Goal: Task Accomplishment & Management: Complete application form

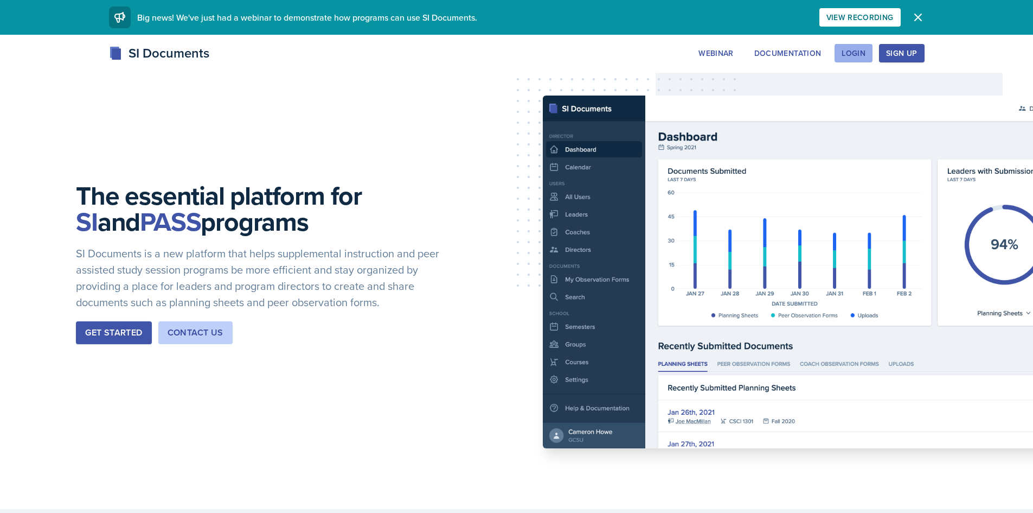
click at [860, 47] on button "Login" at bounding box center [854, 53] width 38 height 18
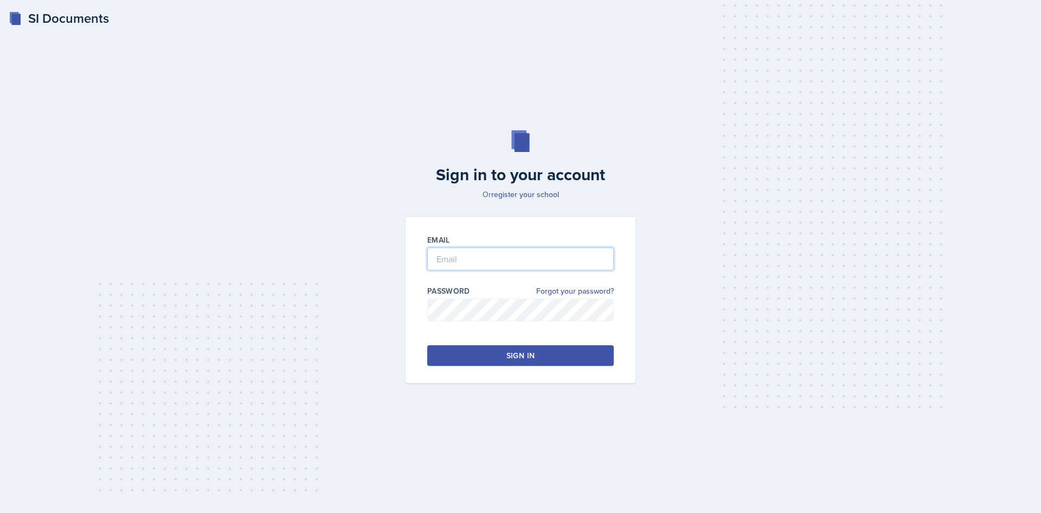
type input "[EMAIL_ADDRESS][DOMAIN_NAME]"
click at [471, 267] on input "[EMAIL_ADDRESS][DOMAIN_NAME]" at bounding box center [520, 258] width 187 height 23
click at [456, 362] on button "Sign in" at bounding box center [520, 355] width 187 height 21
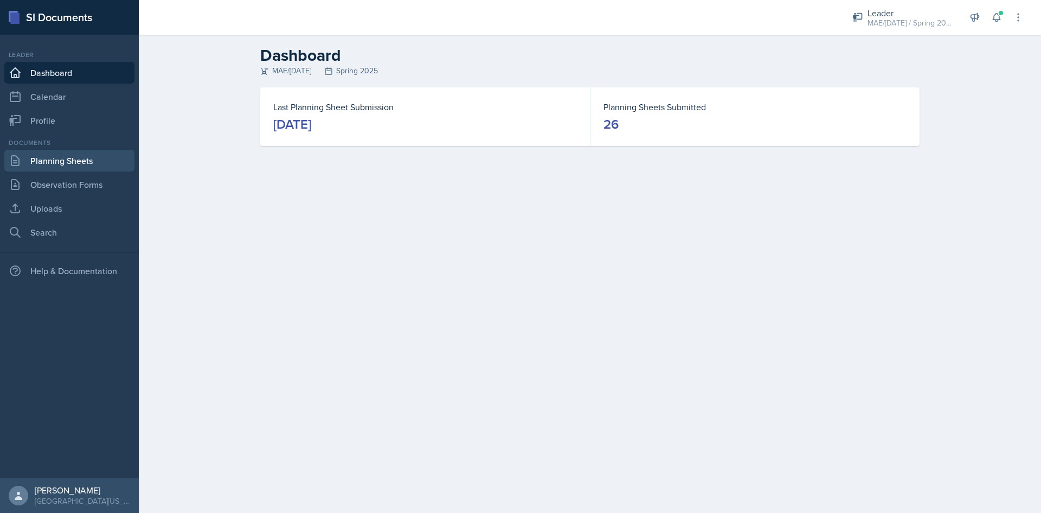
click at [65, 159] on link "Planning Sheets" at bounding box center [69, 161] width 130 height 22
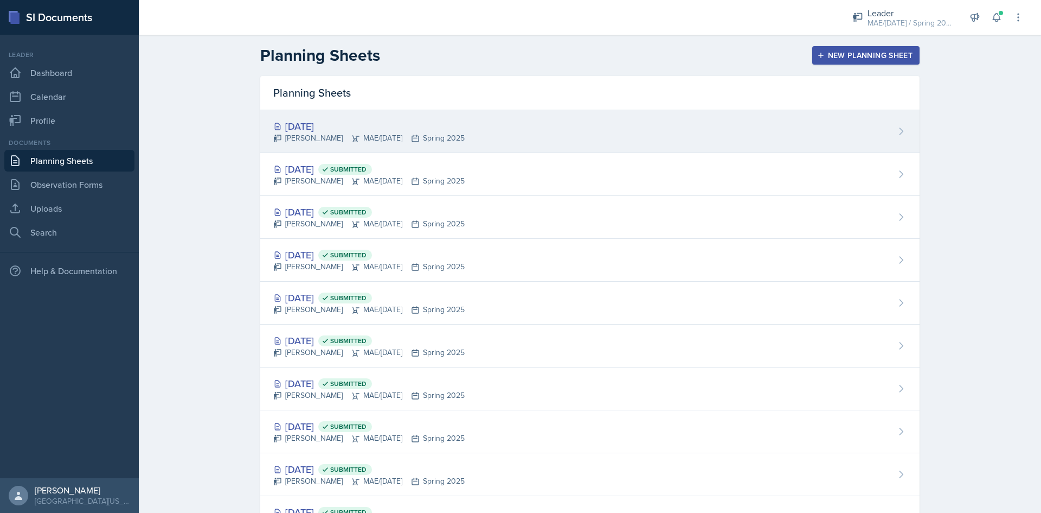
click at [304, 126] on div "[DATE]" at bounding box center [368, 126] width 191 height 15
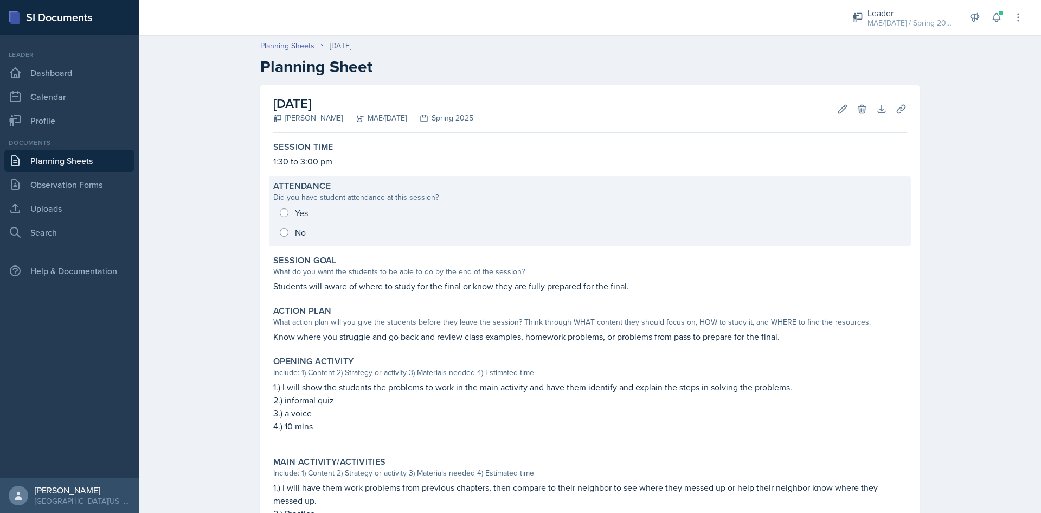
click at [285, 212] on div "Yes No" at bounding box center [589, 222] width 633 height 39
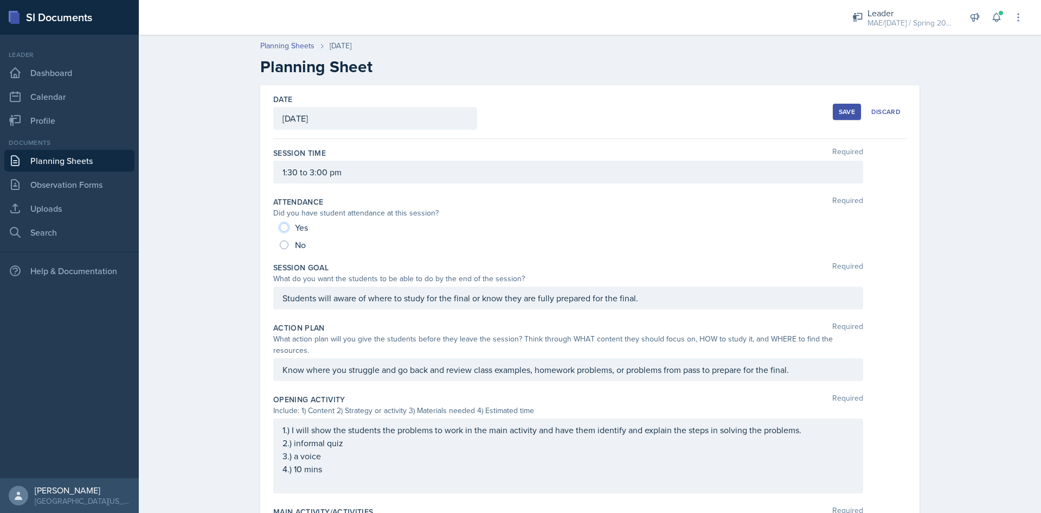
click at [282, 228] on input "Yes" at bounding box center [284, 227] width 9 height 9
radio input "true"
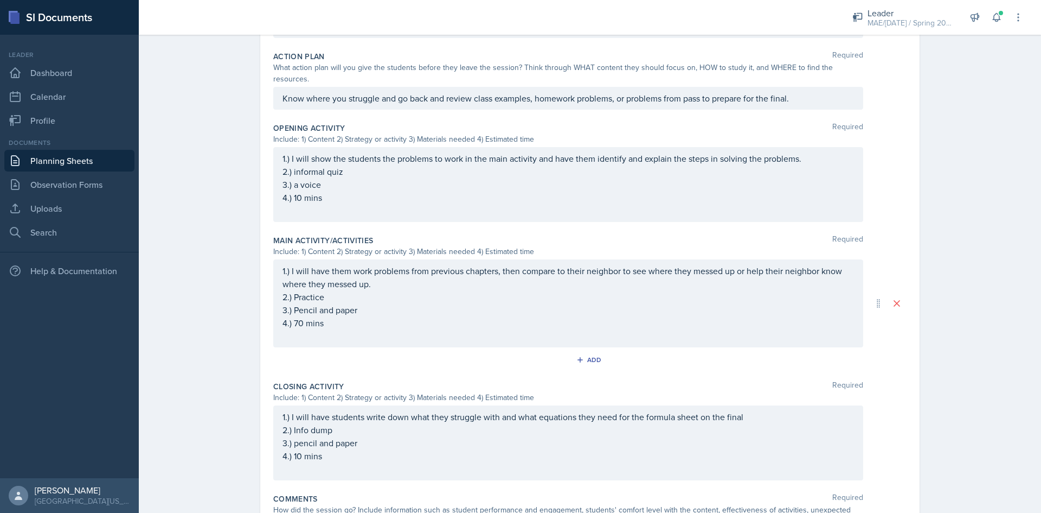
scroll to position [342, 0]
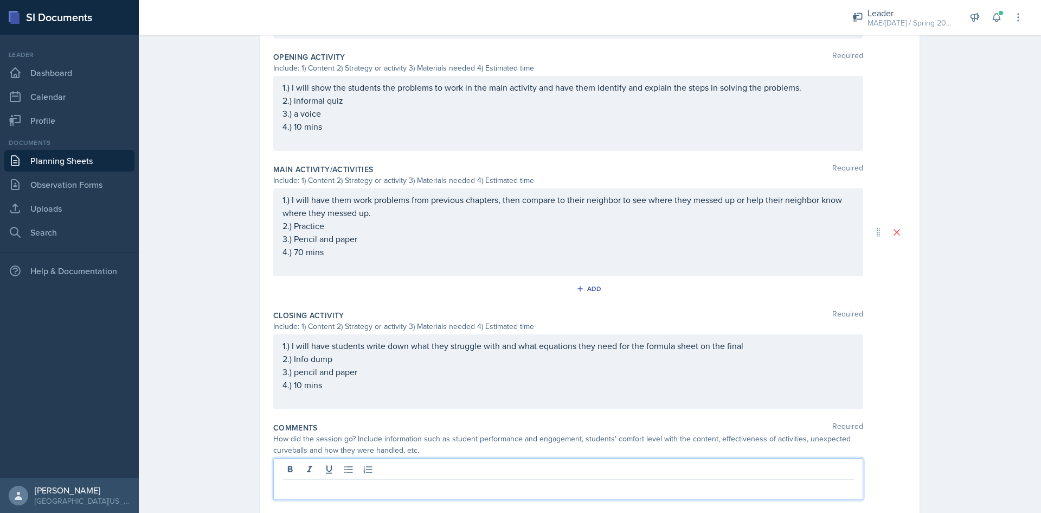
click at [328, 482] on p at bounding box center [569, 488] width 572 height 13
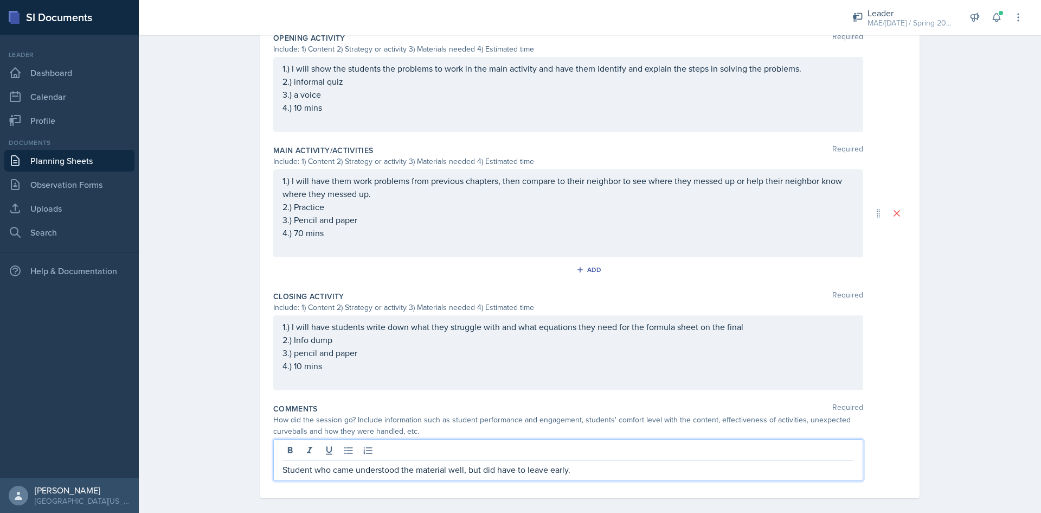
scroll to position [0, 0]
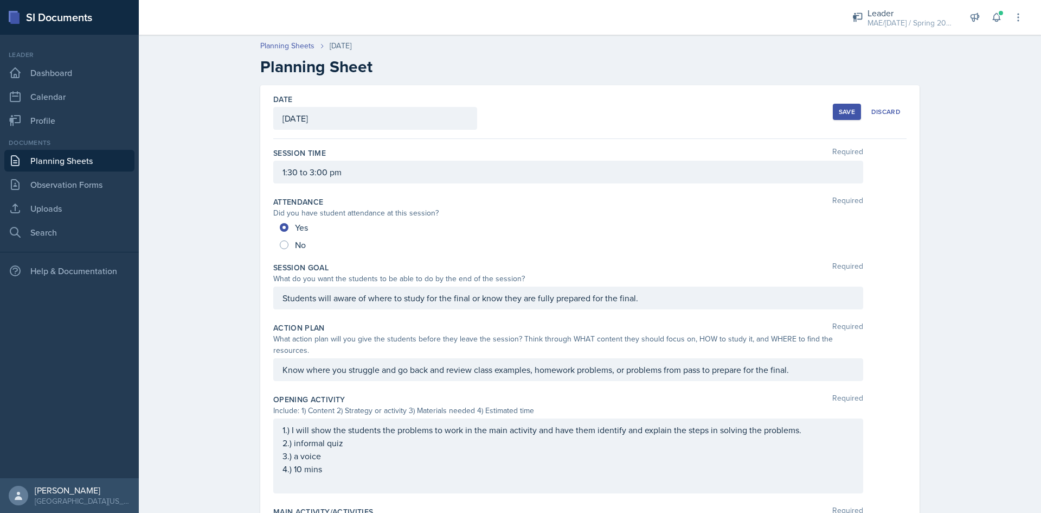
click at [851, 107] on div "Save" at bounding box center [847, 111] width 16 height 9
